Goal: Task Accomplishment & Management: Manage account settings

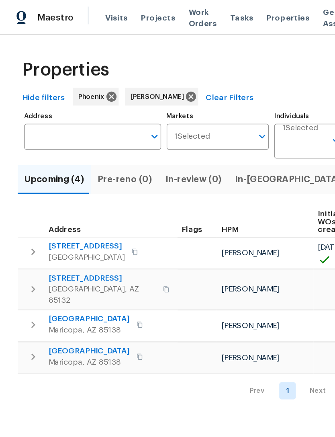
click at [183, 136] on span "In-reno (3)" at bounding box center [215, 130] width 88 height 11
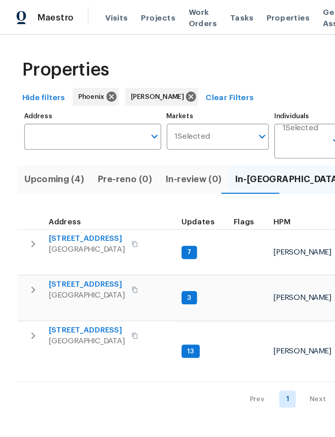
click at [63, 178] on span "6512 S Sawgrass Dr" at bounding box center [62, 174] width 55 height 8
click at [66, 211] on span "500 N Roosevelt Ave Unit 16" at bounding box center [62, 207] width 55 height 8
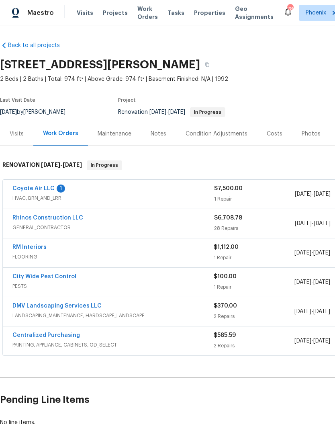
click at [36, 202] on span "HVAC, BRN_AND_LRR" at bounding box center [113, 198] width 202 height 8
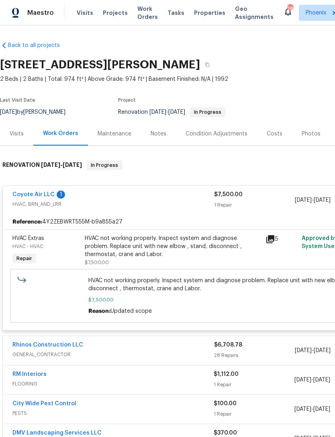
click at [48, 197] on link "Coyote Air LLC" at bounding box center [33, 195] width 42 height 6
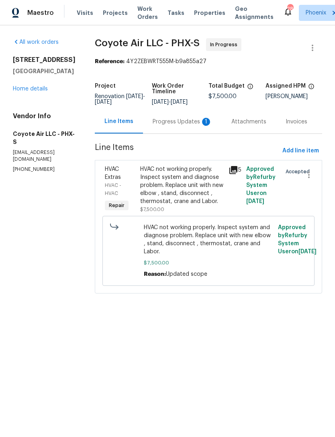
click at [186, 126] on div "Progress Updates 1" at bounding box center [182, 122] width 59 height 8
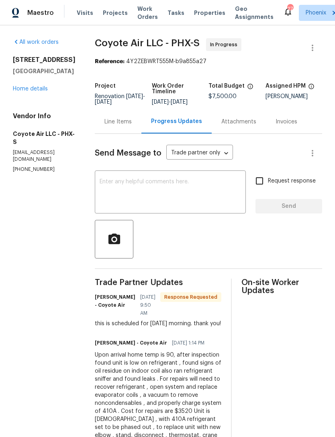
click at [131, 192] on textarea at bounding box center [170, 193] width 141 height 28
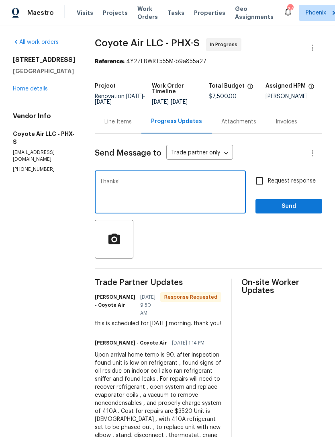
type textarea "Thanks!"
click at [298, 211] on span "Send" at bounding box center [289, 206] width 54 height 10
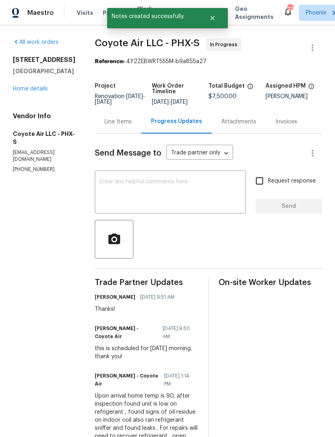
click at [41, 93] on div "6512 S Sawgrass Dr Chandler, AZ 85249 Home details" at bounding box center [44, 74] width 63 height 37
click at [37, 92] on link "Home details" at bounding box center [30, 89] width 35 height 6
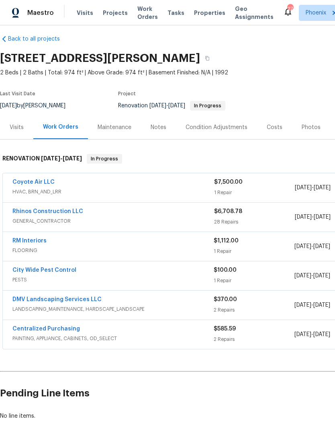
scroll to position [7, 0]
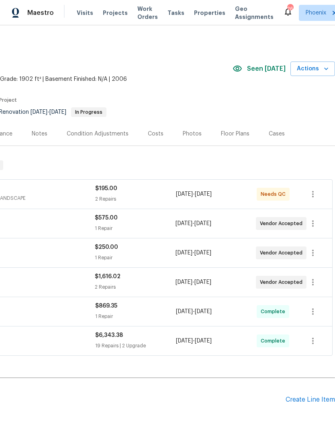
scroll to position [0, 119]
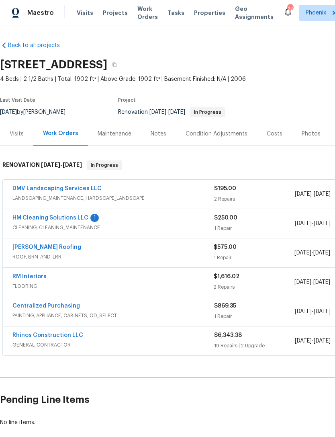
click at [59, 221] on link "HM Cleaning Solutions LLC" at bounding box center [50, 218] width 76 height 6
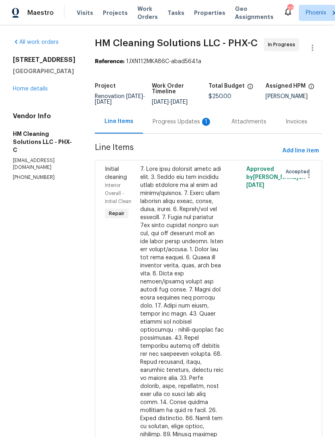
click at [181, 126] on div "Progress Updates 1" at bounding box center [182, 122] width 59 height 8
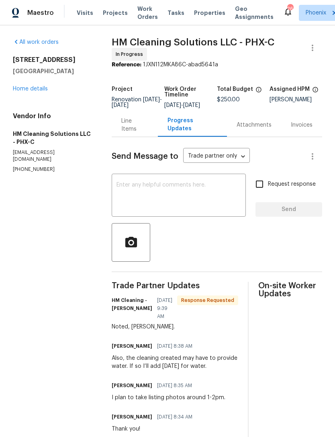
click at [34, 92] on link "Home details" at bounding box center [30, 89] width 35 height 6
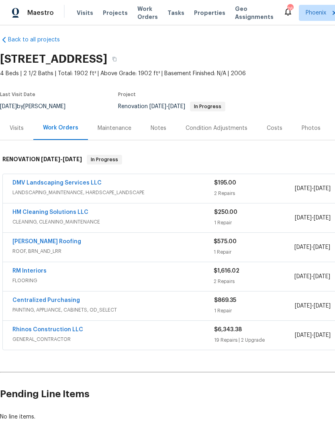
scroll to position [6, 0]
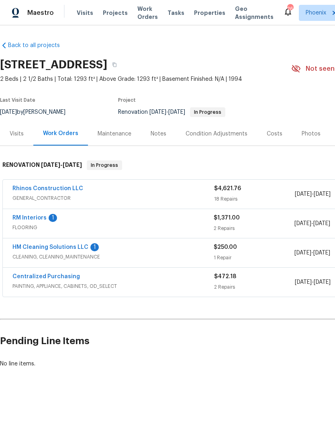
click at [32, 221] on link "RM Interiors" at bounding box center [29, 218] width 34 height 6
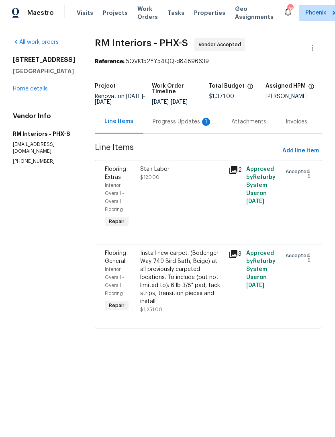
click at [182, 126] on div "Progress Updates 1" at bounding box center [182, 122] width 59 height 8
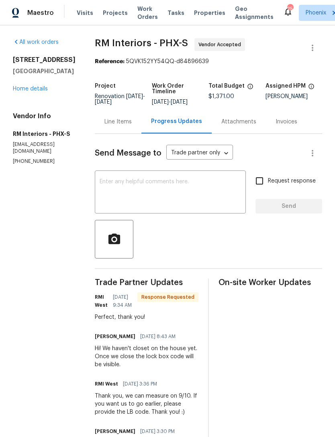
click at [37, 92] on link "Home details" at bounding box center [30, 89] width 35 height 6
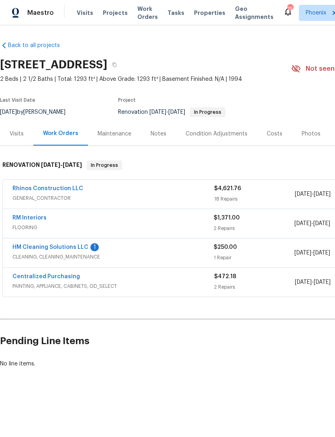
click at [69, 250] on link "HM Cleaning Solutions LLC" at bounding box center [50, 247] width 76 height 6
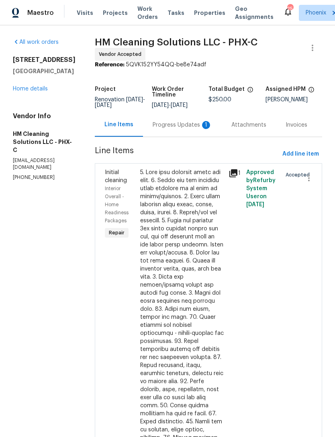
click at [190, 129] on div "Progress Updates 1" at bounding box center [182, 125] width 59 height 8
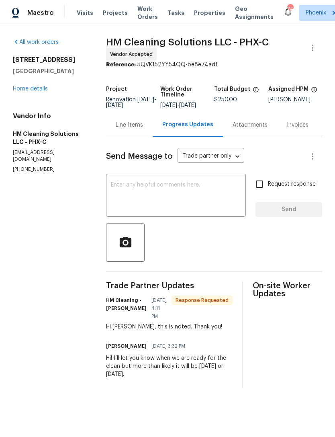
click at [33, 92] on link "Home details" at bounding box center [30, 89] width 35 height 6
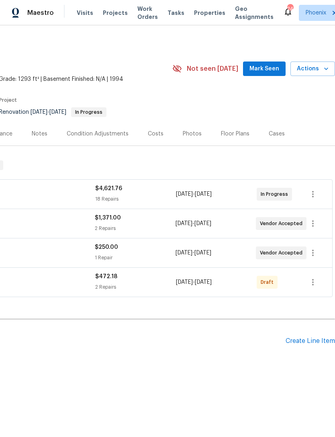
scroll to position [0, 119]
click at [269, 74] on span "Mark Seen" at bounding box center [265, 69] width 30 height 10
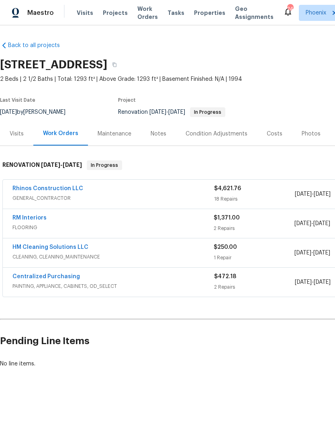
scroll to position [0, 0]
click at [164, 138] on div "Notes" at bounding box center [159, 134] width 16 height 8
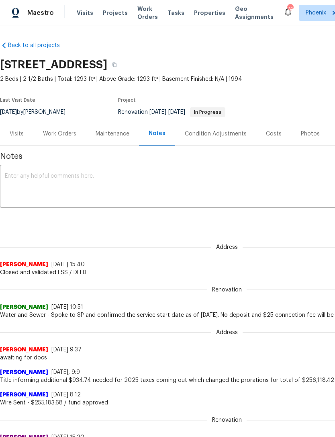
click at [78, 189] on textarea at bounding box center [227, 187] width 445 height 28
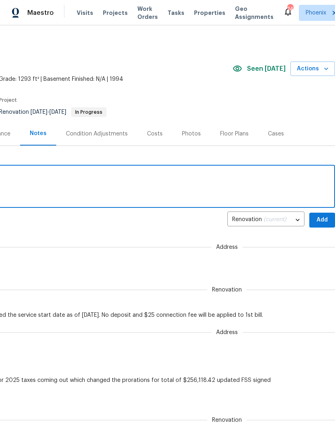
scroll to position [0, 119]
type textarea "Paint delivered this morning. In progress."
click at [325, 225] on span "Add" at bounding box center [322, 220] width 13 height 10
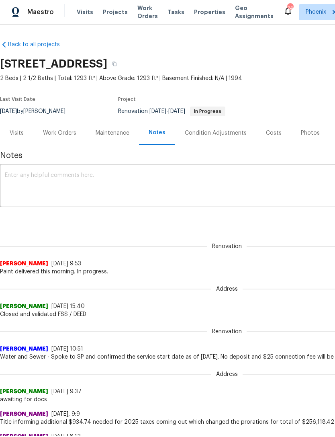
scroll to position [0, 0]
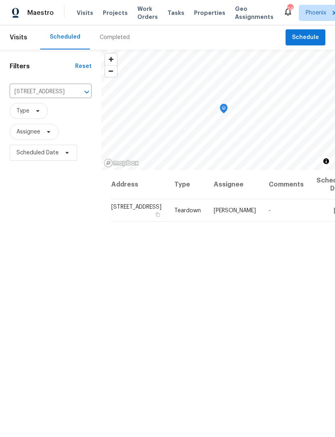
click at [72, 96] on icon "Clear" at bounding box center [76, 92] width 8 height 8
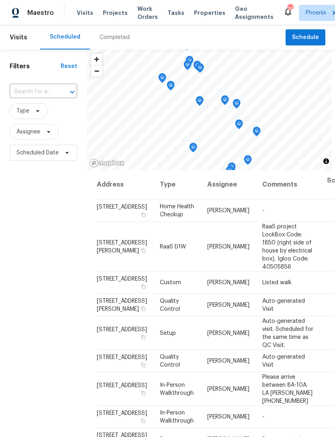
click at [30, 98] on input "text" at bounding box center [32, 92] width 45 height 12
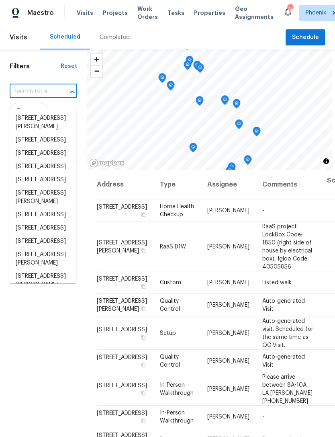
click at [27, 98] on input "text" at bounding box center [32, 92] width 45 height 12
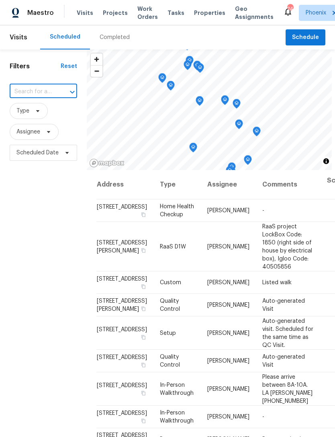
paste input "[STREET_ADDRESS]"
type input "[STREET_ADDRESS]"
click at [34, 121] on li "[STREET_ADDRESS]" at bounding box center [42, 118] width 67 height 13
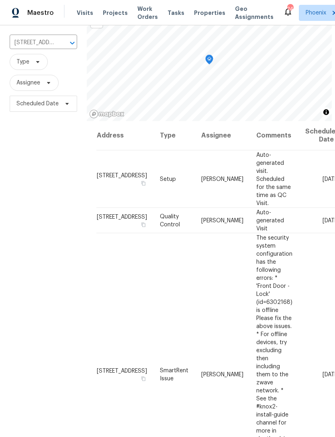
scroll to position [62, 0]
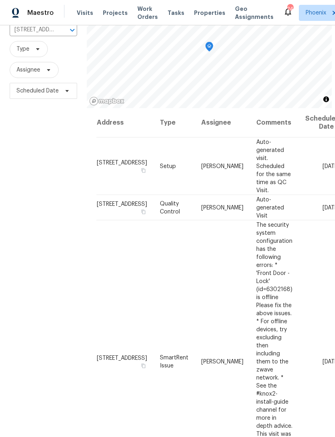
click at [0, 0] on icon at bounding box center [0, 0] width 0 height 0
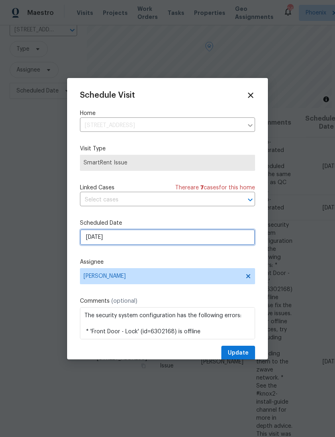
click at [139, 241] on input "[DATE]" at bounding box center [167, 237] width 175 height 16
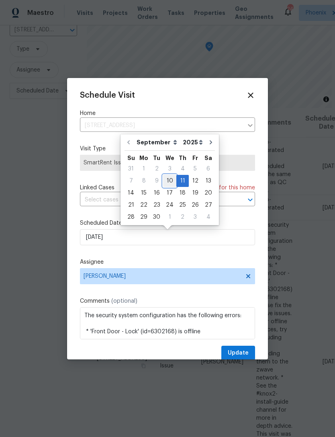
click at [168, 179] on div "10" at bounding box center [169, 180] width 13 height 11
type input "[DATE]"
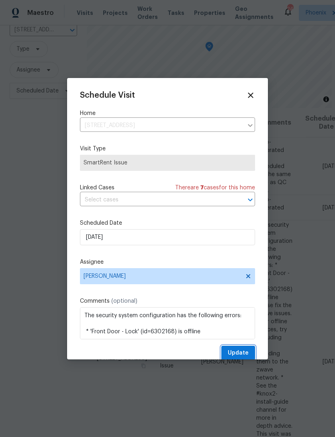
click at [241, 355] on span "Update" at bounding box center [238, 353] width 21 height 10
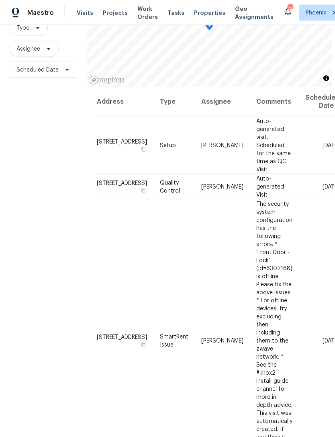
scroll to position [26, 0]
